Goal: Transaction & Acquisition: Purchase product/service

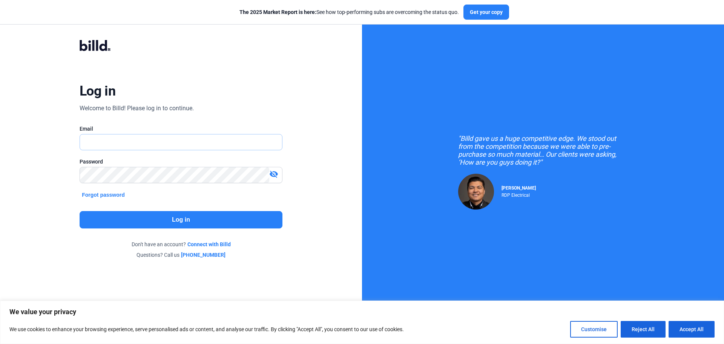
type input "[EMAIL_ADDRESS][DOMAIN_NAME]"
click at [183, 219] on button "Log in" at bounding box center [181, 219] width 203 height 17
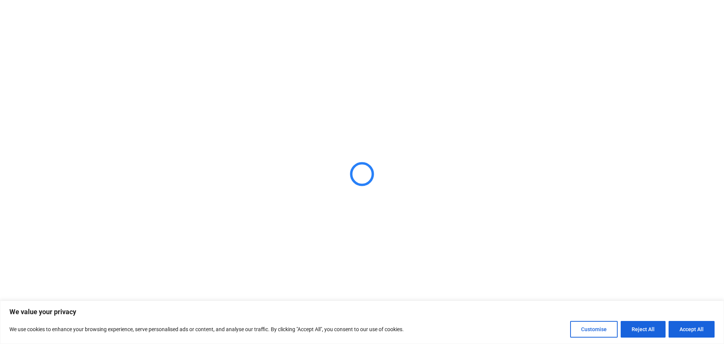
click at [679, 330] on button "Accept All" at bounding box center [692, 329] width 46 height 17
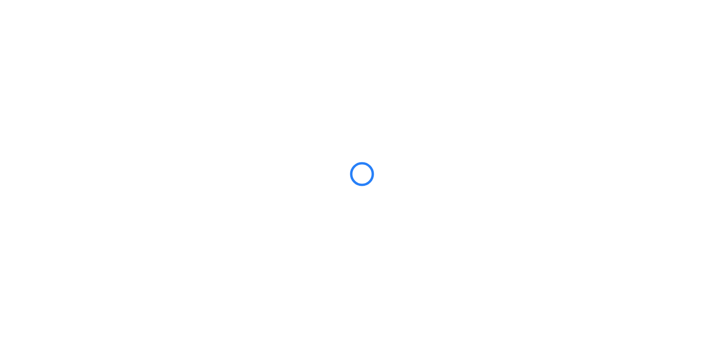
checkbox input "true"
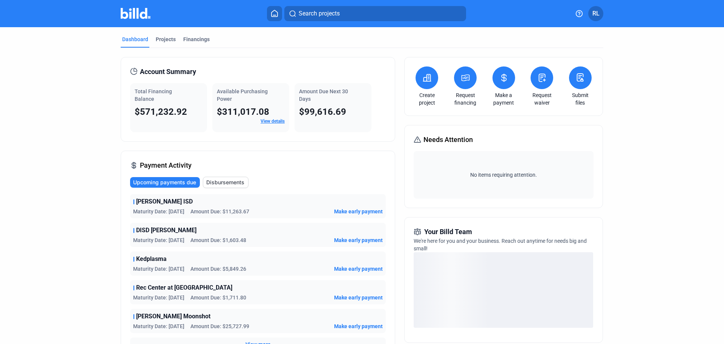
click at [463, 83] on button at bounding box center [465, 77] width 23 height 23
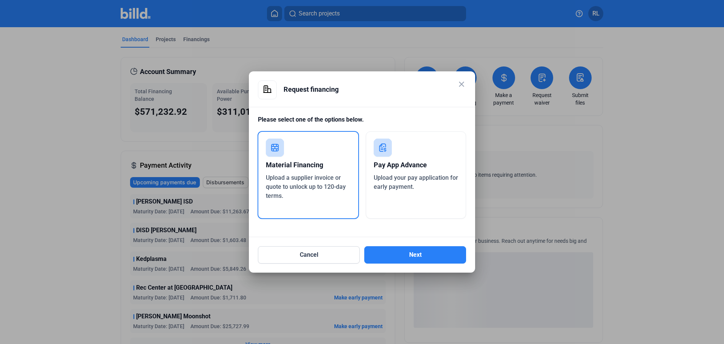
click at [285, 196] on div "Upload a supplier invoice or quote to unlock up to 120-day terms." at bounding box center [308, 186] width 85 height 27
click at [388, 256] on button "Next" at bounding box center [415, 254] width 102 height 17
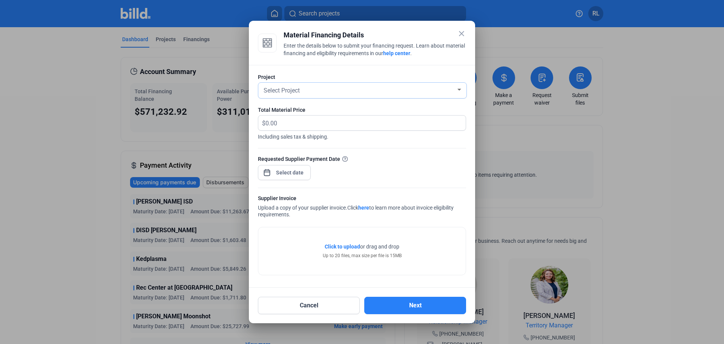
click at [312, 94] on div "Select Project" at bounding box center [359, 89] width 194 height 11
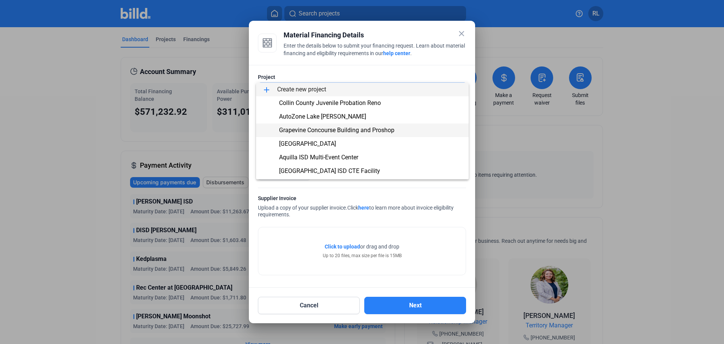
scroll to position [38, 0]
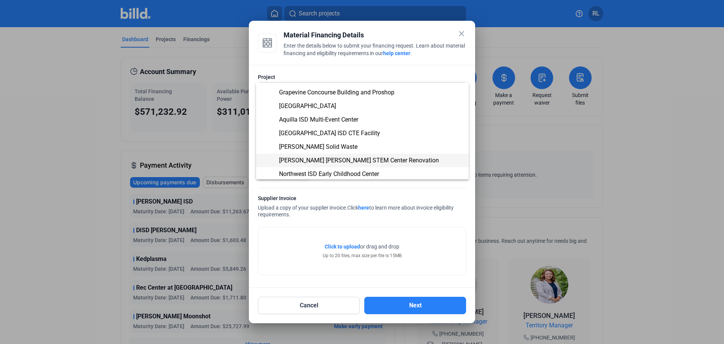
click at [318, 161] on span "[PERSON_NAME] [PERSON_NAME] STEM Center Renovation" at bounding box center [359, 159] width 160 height 7
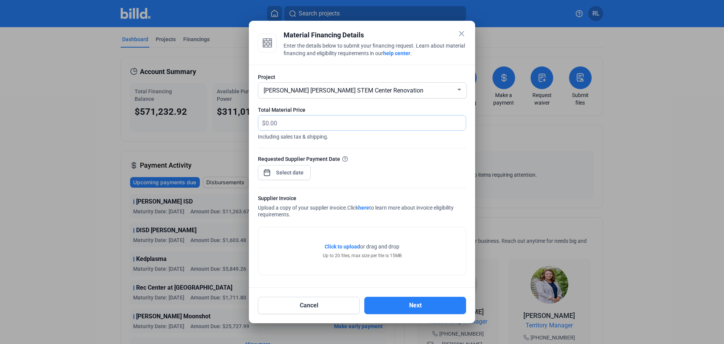
click at [290, 122] on input "text" at bounding box center [365, 122] width 200 height 15
type input "2,777.50"
click at [264, 170] on span "Open calendar" at bounding box center [267, 168] width 18 height 18
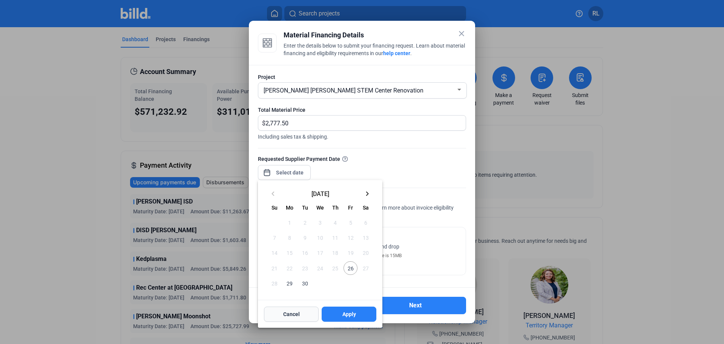
click at [289, 315] on span "Cancel" at bounding box center [291, 314] width 17 height 8
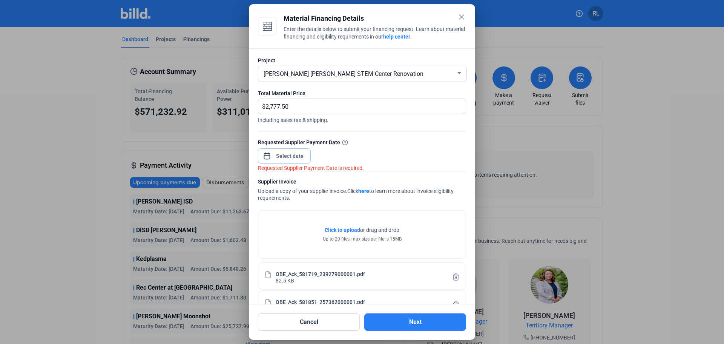
click at [270, 160] on span "Open calendar" at bounding box center [267, 152] width 18 height 18
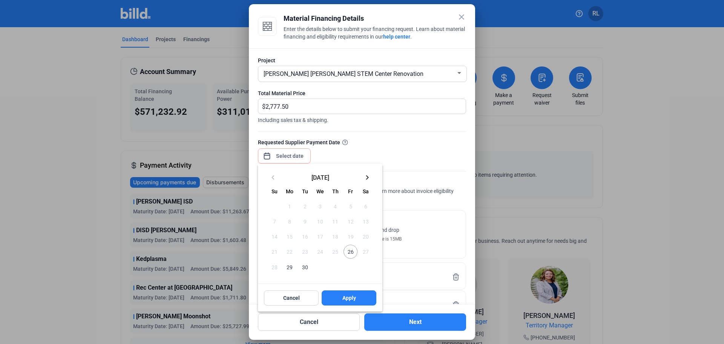
click at [348, 252] on span "26" at bounding box center [351, 251] width 14 height 14
click at [351, 303] on button "Apply" at bounding box center [349, 297] width 55 height 15
type input "[DATE]"
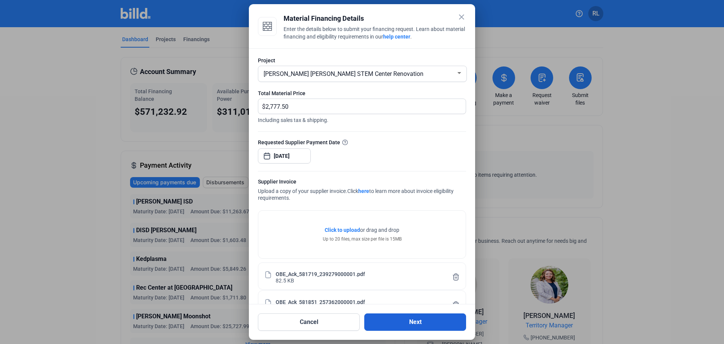
click at [414, 322] on button "Next" at bounding box center [415, 321] width 102 height 17
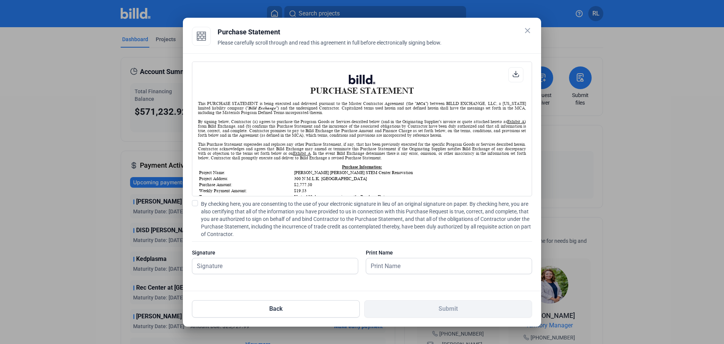
scroll to position [0, 0]
click at [192, 199] on div "PURCHASE STATEMENT This PURCHASE STATEMENT is being executed and delivered purs…" at bounding box center [362, 172] width 358 height 238
drag, startPoint x: 194, startPoint y: 201, endPoint x: 201, endPoint y: 219, distance: 18.6
click at [195, 204] on span at bounding box center [195, 203] width 6 height 6
click at [0, 0] on input "By checking here, you are consenting to the use of your electronic signature in…" at bounding box center [0, 0] width 0 height 0
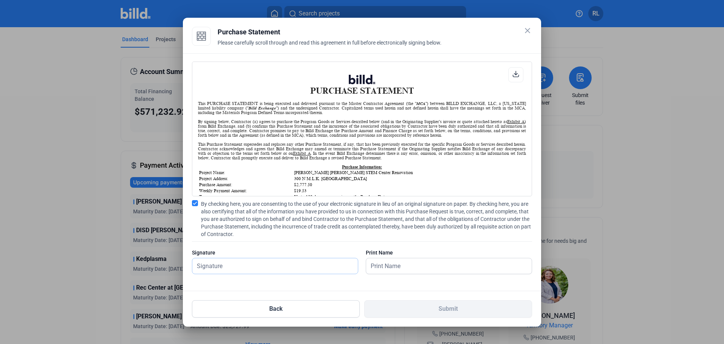
click at [220, 264] on input "text" at bounding box center [275, 265] width 166 height 15
type input "[PERSON_NAME]"
click at [378, 268] on input "text" at bounding box center [444, 265] width 157 height 15
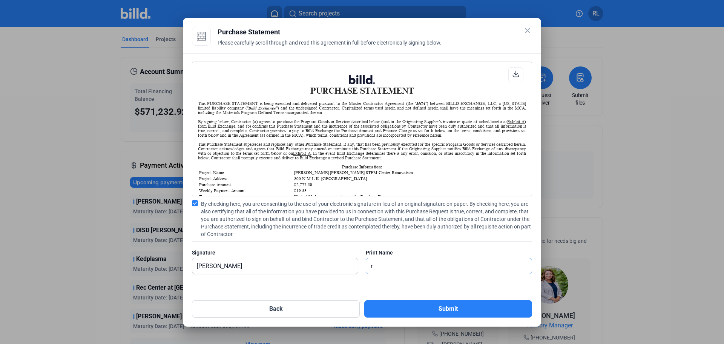
type input "[PERSON_NAME]"
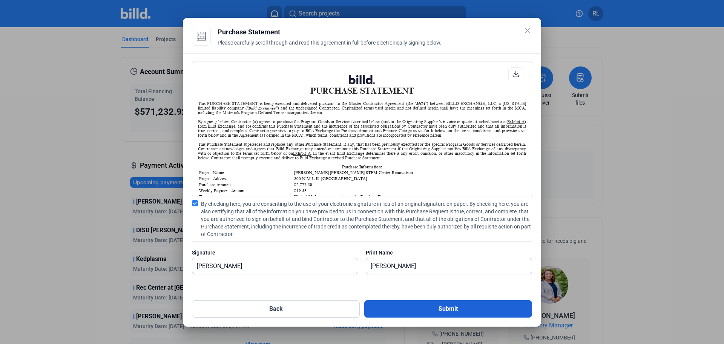
click at [425, 311] on button "Submit" at bounding box center [448, 308] width 168 height 17
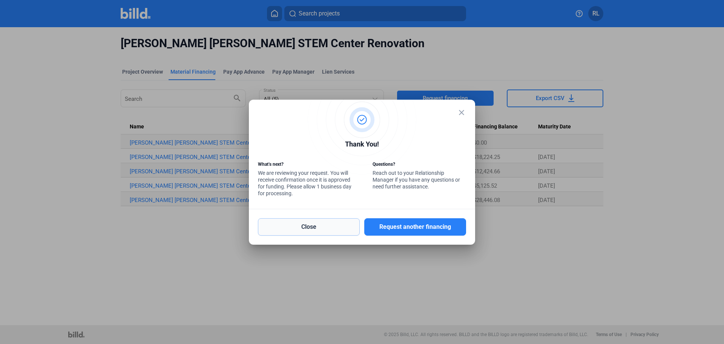
click at [313, 225] on button "Close" at bounding box center [309, 226] width 102 height 17
